Goal: Find contact information: Find contact information

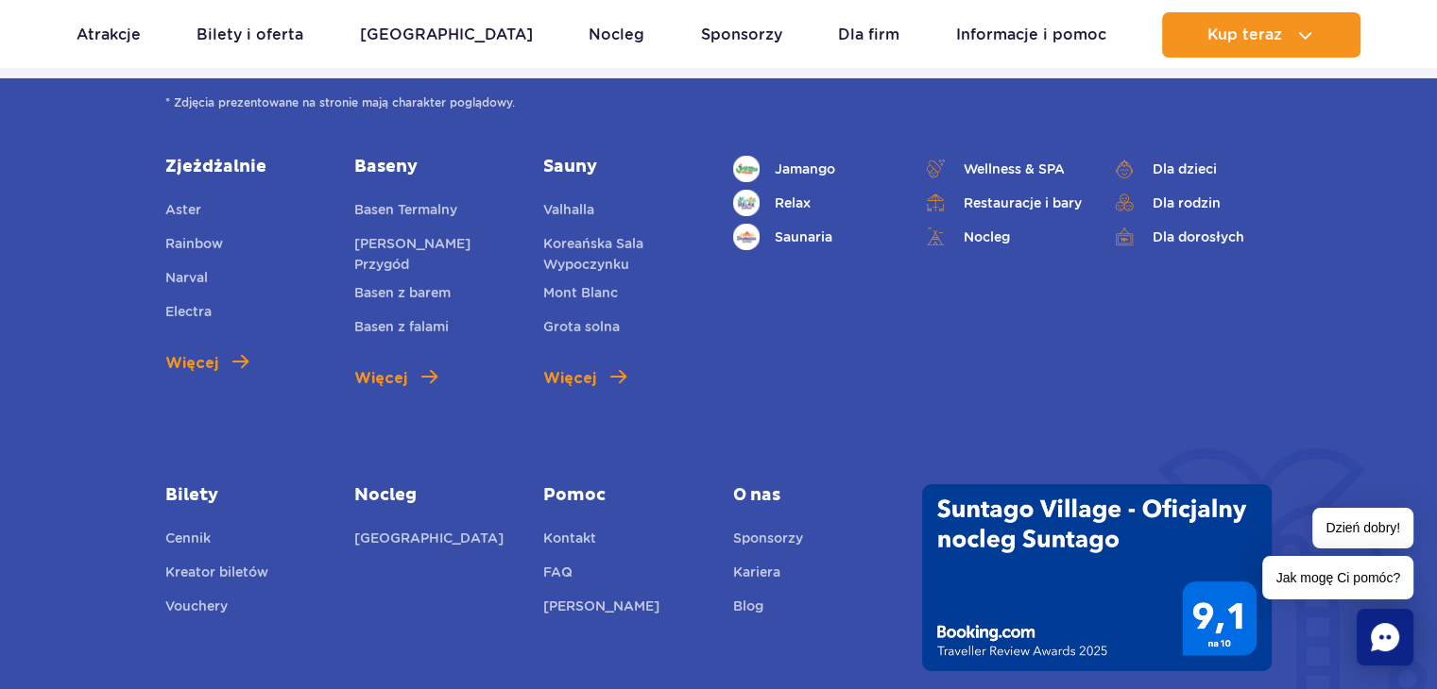
scroll to position [6771, 0]
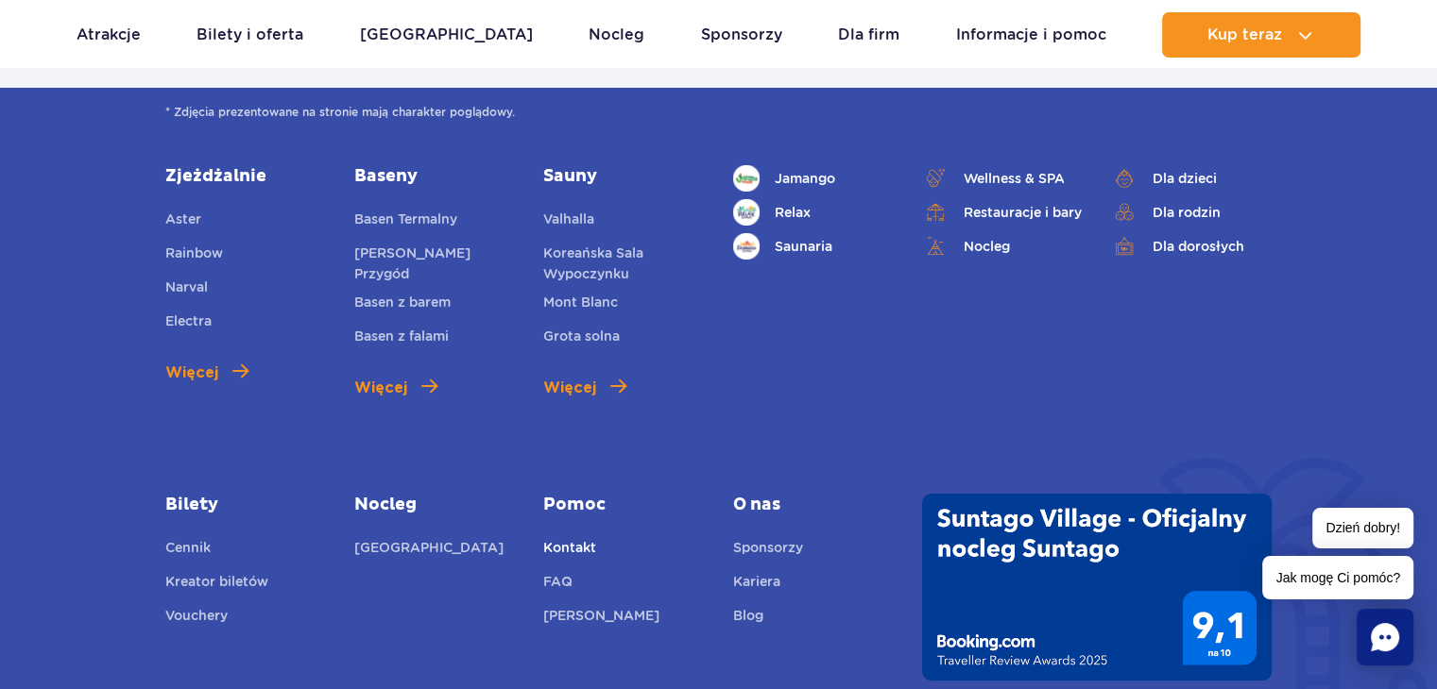
click at [570, 537] on link "Kontakt" at bounding box center [569, 550] width 53 height 26
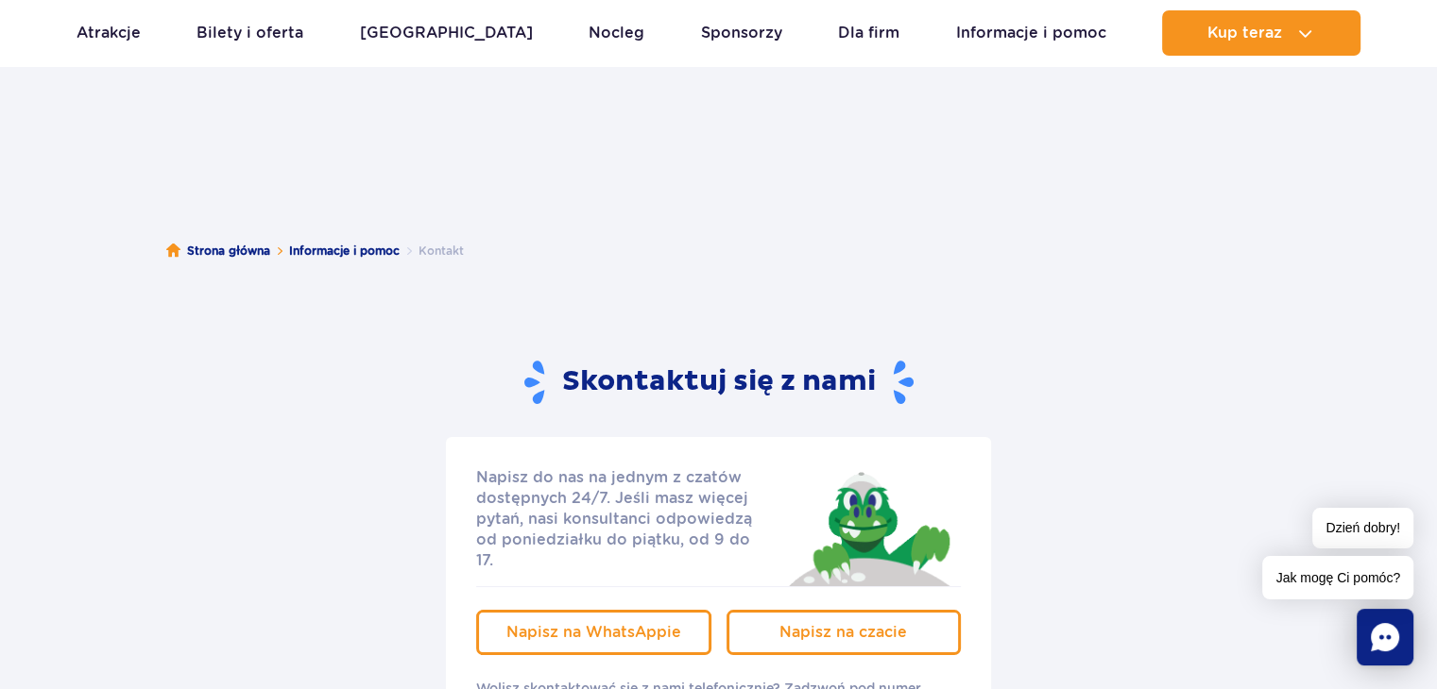
scroll to position [4, 0]
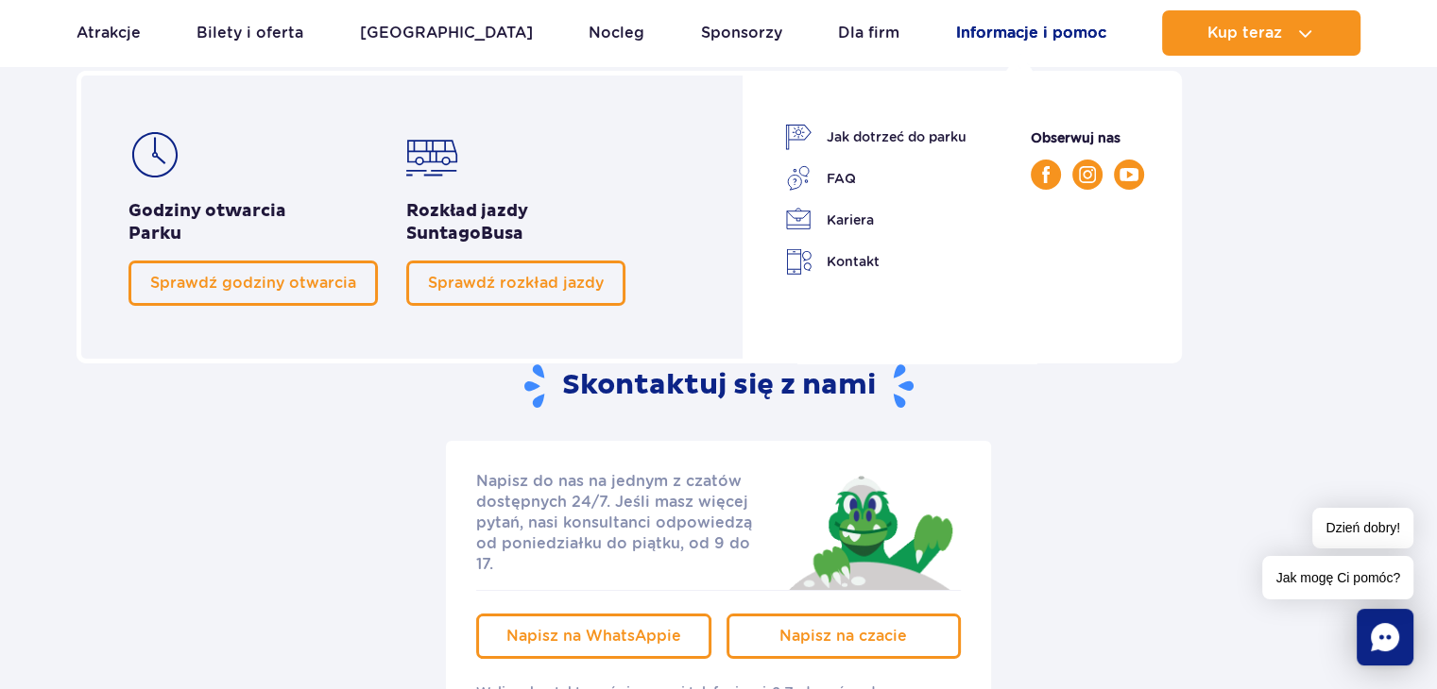
click at [993, 28] on link "Informacje i pomoc" at bounding box center [1031, 32] width 150 height 45
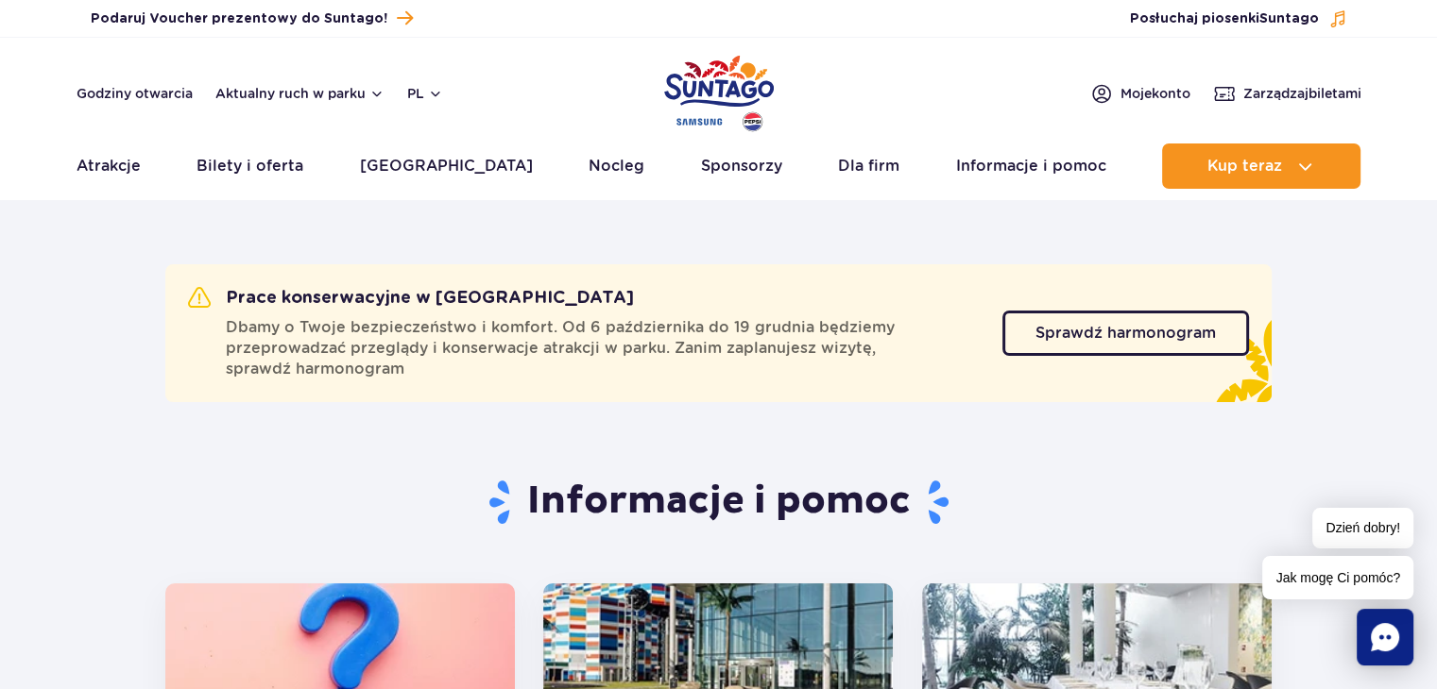
scroll to position [16, 0]
